Goal: Find specific page/section: Find specific page/section

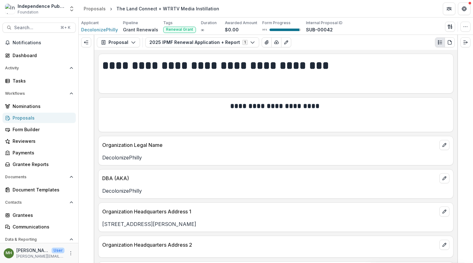
scroll to position [2687, 0]
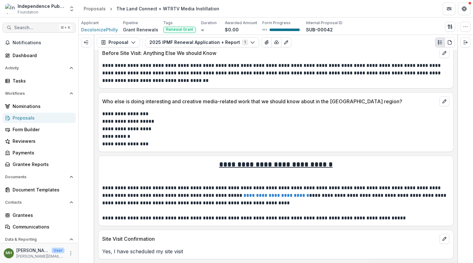
click at [23, 30] on span "Search..." at bounding box center [35, 27] width 42 height 5
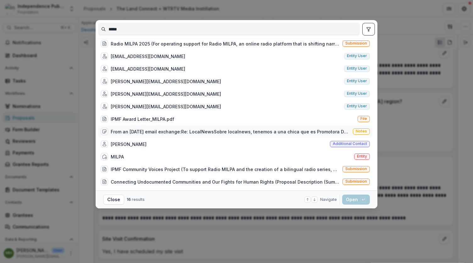
scroll to position [52, 0]
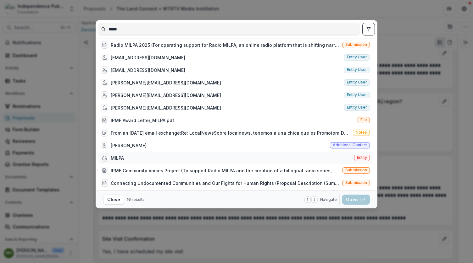
type input "*****"
click at [362, 158] on span "Entity" at bounding box center [362, 158] width 10 height 4
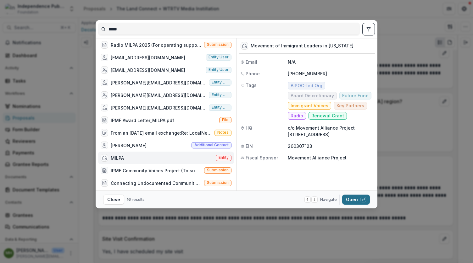
click at [355, 203] on button "Open with enter key" at bounding box center [356, 200] width 28 height 10
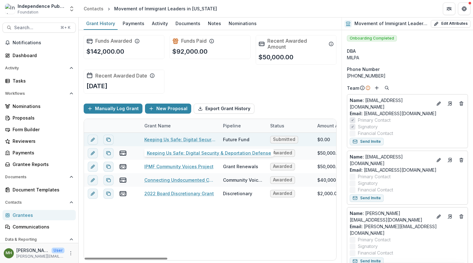
click at [159, 141] on link "Keeping Us Safe: Digital Security & Deportation Defense" at bounding box center [179, 139] width 71 height 7
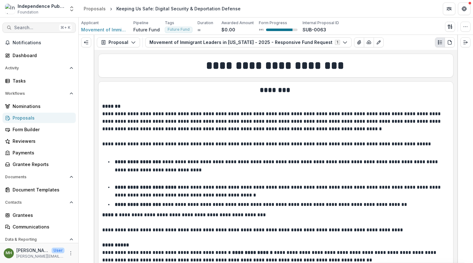
click at [41, 26] on span "Search..." at bounding box center [35, 27] width 42 height 5
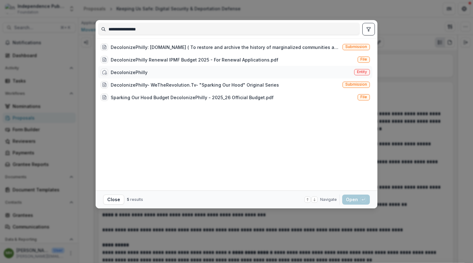
type input "**********"
click at [364, 73] on span "Entity" at bounding box center [362, 72] width 10 height 4
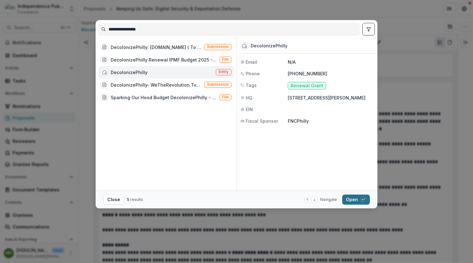
click at [353, 200] on button "Open with enter key" at bounding box center [356, 200] width 28 height 10
